Goal: Transaction & Acquisition: Purchase product/service

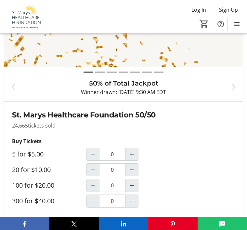
scroll to position [393, 0]
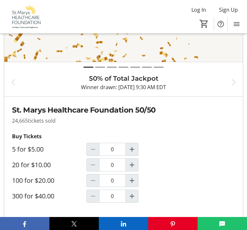
click at [133, 161] on mat-icon "Increment by one" at bounding box center [132, 165] width 8 height 8
type input "1"
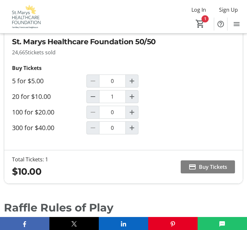
scroll to position [463, 0]
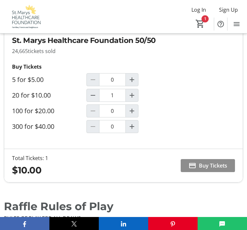
click at [220, 162] on span "Buy Tickets" at bounding box center [213, 166] width 28 height 8
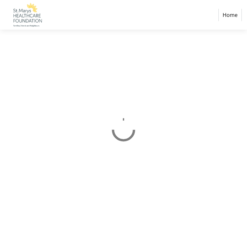
select select "CA"
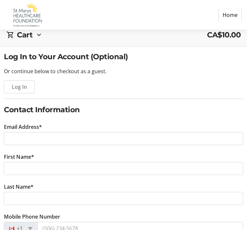
scroll to position [42, 0]
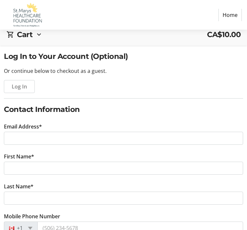
click at [46, 129] on tr-form-field "Email Address*" at bounding box center [123, 138] width 239 height 30
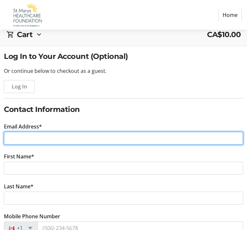
click at [27, 138] on input "Email Address*" at bounding box center [123, 138] width 239 height 13
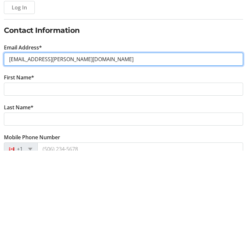
type input "[EMAIL_ADDRESS][PERSON_NAME][DOMAIN_NAME]"
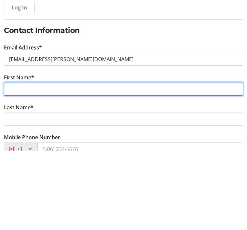
click at [22, 162] on input "First Name*" at bounding box center [123, 168] width 239 height 13
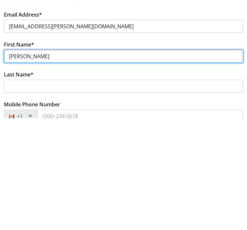
type input "[PERSON_NAME]"
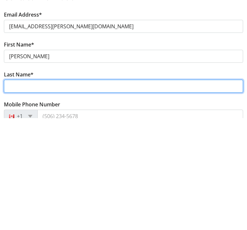
click at [13, 192] on input "Last Name*" at bounding box center [123, 198] width 239 height 13
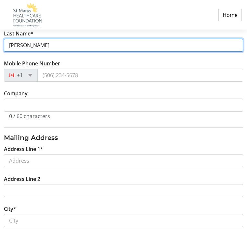
scroll to position [186, 0]
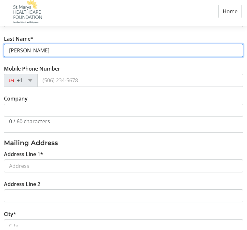
type input "[PERSON_NAME]"
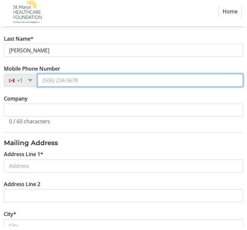
click at [51, 77] on input "Mobile Phone Number" at bounding box center [140, 83] width 206 height 13
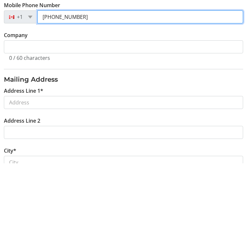
type input "[PHONE_NUMBER]"
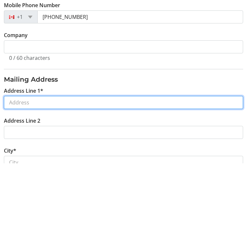
click at [31, 163] on input "Address Line 1*" at bounding box center [123, 169] width 239 height 13
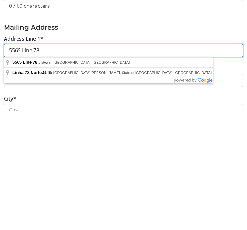
scroll to position [193, 0]
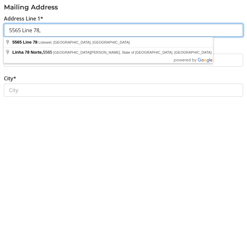
type input "5565 Line 78,"
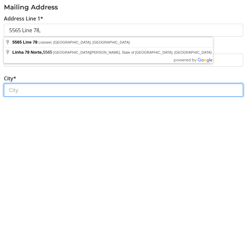
click at [20, 216] on input "City*" at bounding box center [123, 222] width 239 height 13
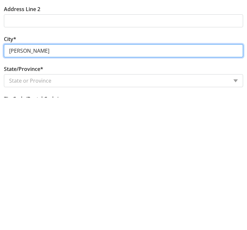
type input "[PERSON_NAME]"
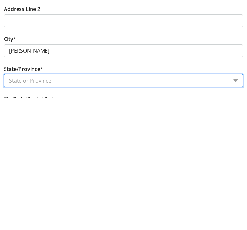
click at [23, 206] on select "State or Province State or Province [GEOGRAPHIC_DATA] [GEOGRAPHIC_DATA] [GEOGRA…" at bounding box center [123, 212] width 239 height 13
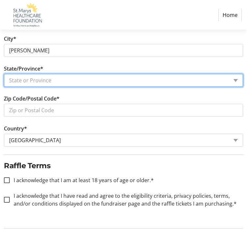
select select "ON"
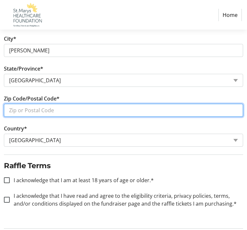
click at [30, 115] on input "Zip Code/Postal Code*" at bounding box center [123, 110] width 239 height 13
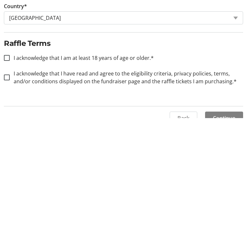
scroll to position [377, 0]
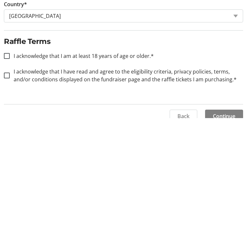
type input "NOG 1BO"
click at [10, 160] on div at bounding box center [7, 168] width 16 height 16
checkbox input "true"
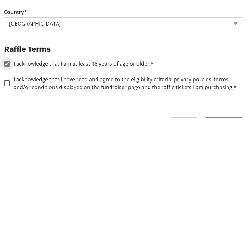
scroll to position [366, 0]
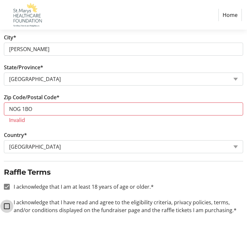
click at [7, 204] on input "I acknowledge that I have read and agree to the eligibility criteria, privacy p…" at bounding box center [7, 206] width 6 height 6
checkbox input "true"
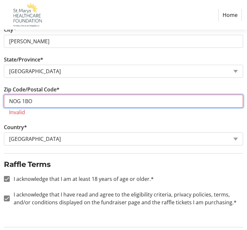
click at [27, 98] on input "NOG 1BO" at bounding box center [123, 101] width 239 height 13
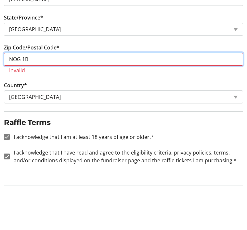
type input "NOG 1BO"
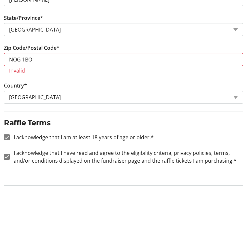
click at [165, 123] on tr-form-field "Country* Country Country [GEOGRAPHIC_DATA] [GEOGRAPHIC_DATA] [GEOGRAPHIC_DATA] …" at bounding box center [123, 138] width 239 height 30
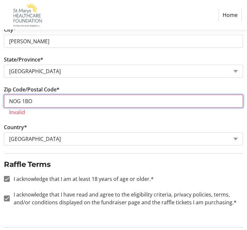
click at [51, 101] on input "NOG 1BO" at bounding box center [123, 101] width 239 height 13
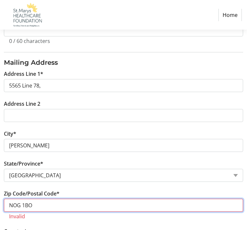
scroll to position [270, 0]
